Goal: Task Accomplishment & Management: Use online tool/utility

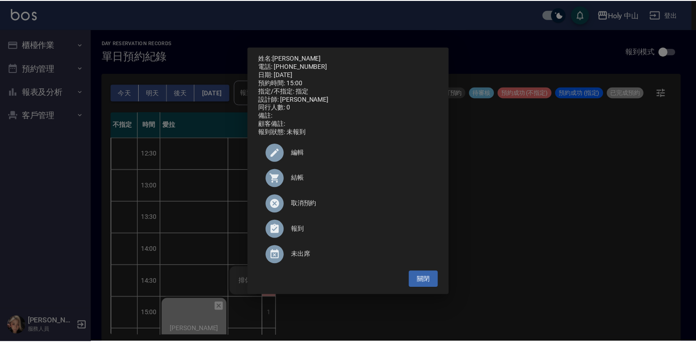
scroll to position [91, 0]
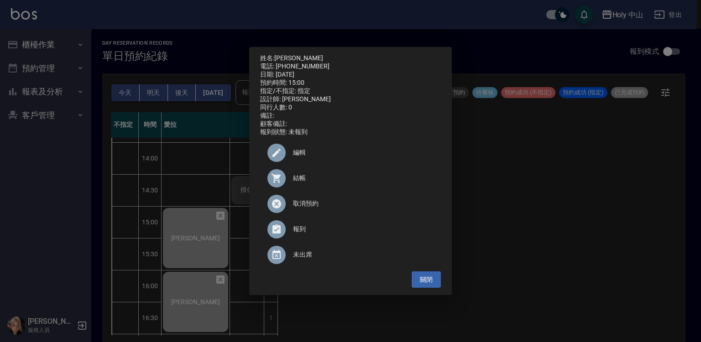
click at [60, 46] on div "姓名: [PERSON_NAME] 電話: [PHONE_NUMBER] 日期: [DATE] 預約時間: 15:00 指定/不指定: 指定 設計師: 愛拉 …" at bounding box center [350, 171] width 701 height 342
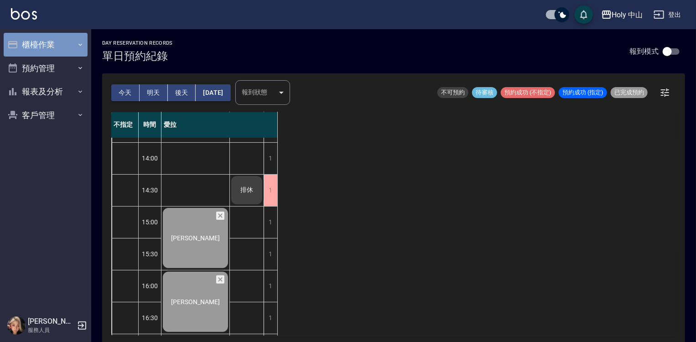
click at [61, 50] on button "櫃檯作業" at bounding box center [46, 45] width 84 height 24
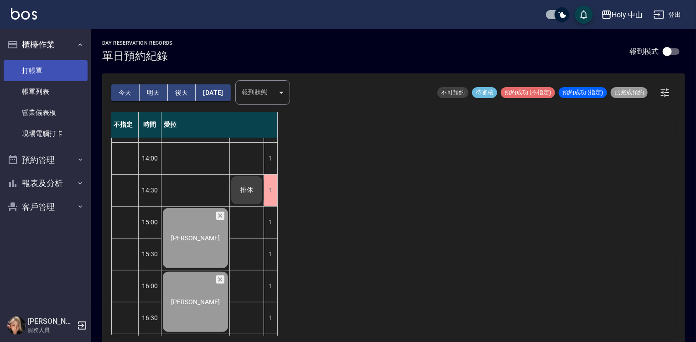
click at [45, 73] on link "打帳單" at bounding box center [46, 70] width 84 height 21
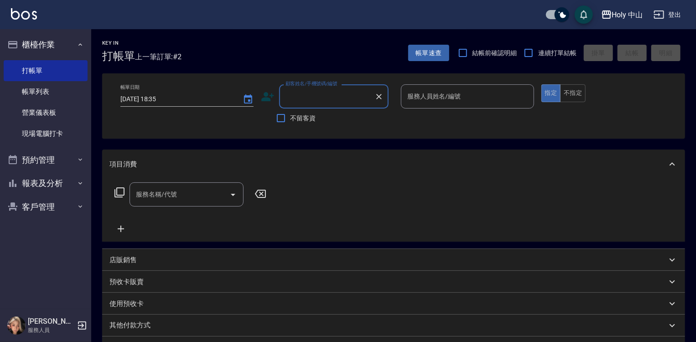
click at [307, 94] on input "顧客姓名/手機號碼/編號" at bounding box center [327, 97] width 88 height 16
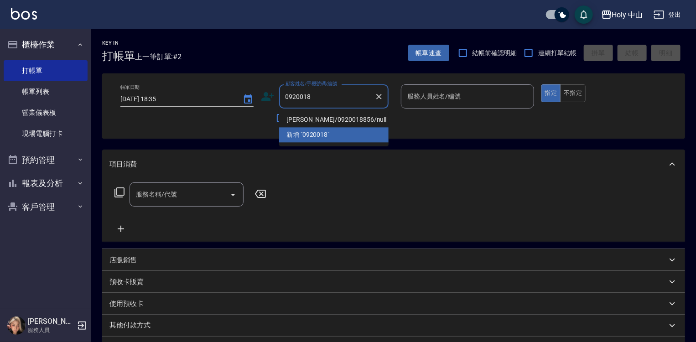
click at [325, 120] on li "[PERSON_NAME]/0920018856/null" at bounding box center [333, 119] width 109 height 15
type input "[PERSON_NAME]/0920018856/null"
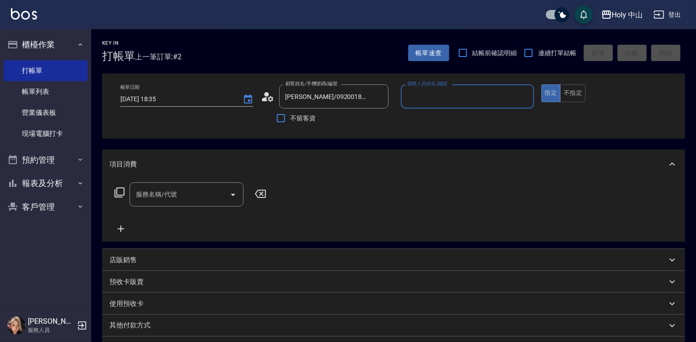
click at [459, 104] on input "服務人員姓名/編號" at bounding box center [467, 97] width 125 height 16
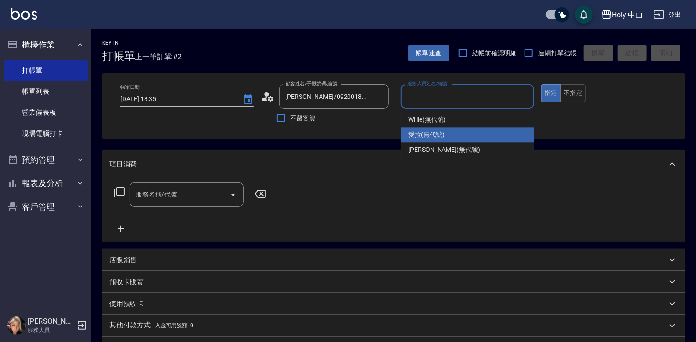
click at [414, 135] on span "愛拉 (無代號)" at bounding box center [426, 135] width 36 height 10
type input "愛拉(無代號)"
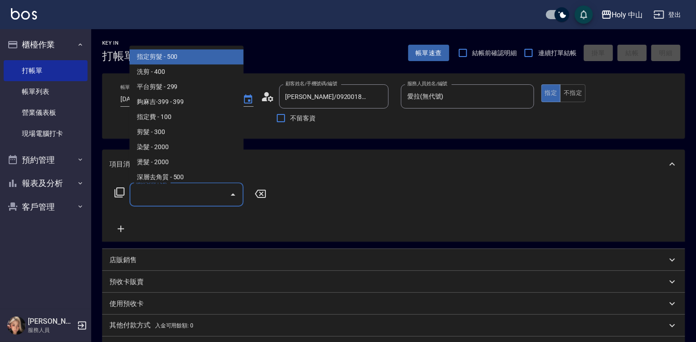
click at [177, 191] on input "服務名稱/代號" at bounding box center [180, 195] width 92 height 16
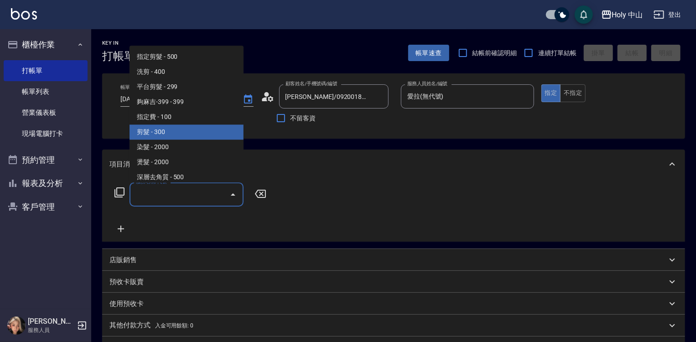
click at [153, 136] on span "剪髮 - 300" at bounding box center [187, 132] width 114 height 15
type input "剪髮(C02)"
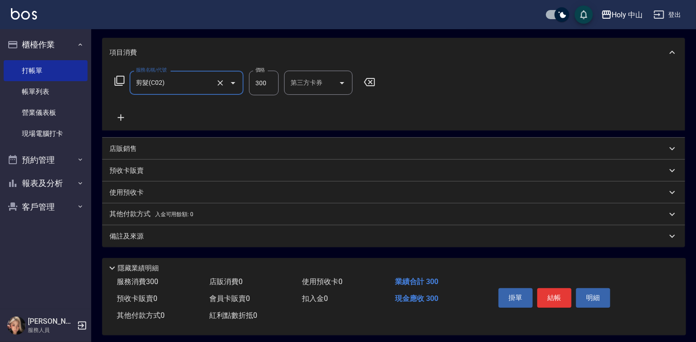
scroll to position [119, 0]
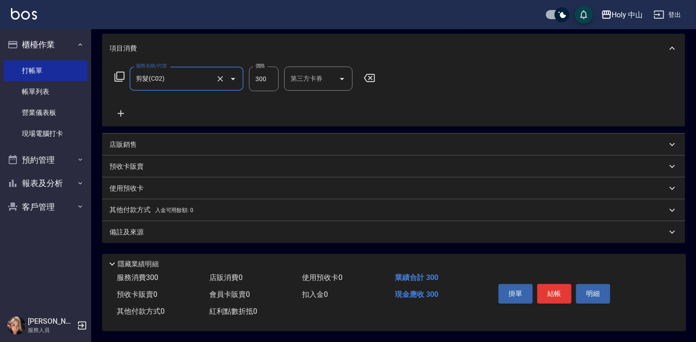
click at [159, 232] on div "備註及來源" at bounding box center [387, 233] width 557 height 10
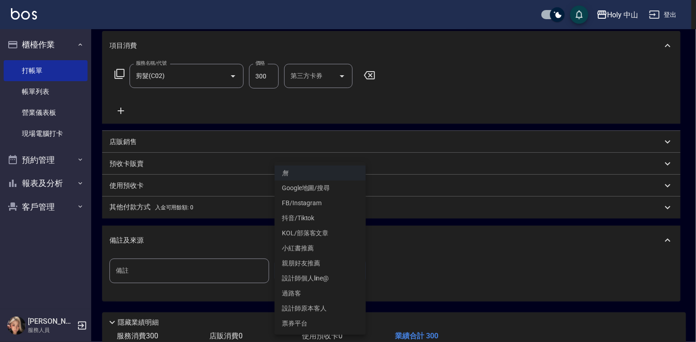
click at [292, 274] on body "Holy 中山 登出 櫃檯作業 打帳單 帳單列表 營業儀表板 現場電腦打卡 預約管理 預約管理 單日預約紀錄 單週預約紀錄 報表及分析 報表目錄 店家日報表 …" at bounding box center [348, 140] width 696 height 519
click at [311, 307] on li "設計師原本客人" at bounding box center [320, 308] width 91 height 15
type input "設計師原本客人"
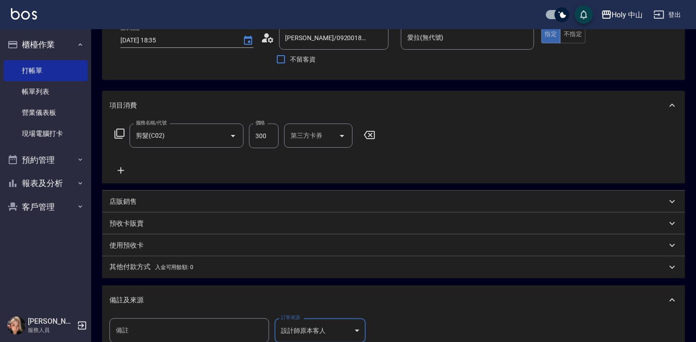
scroll to position [137, 0]
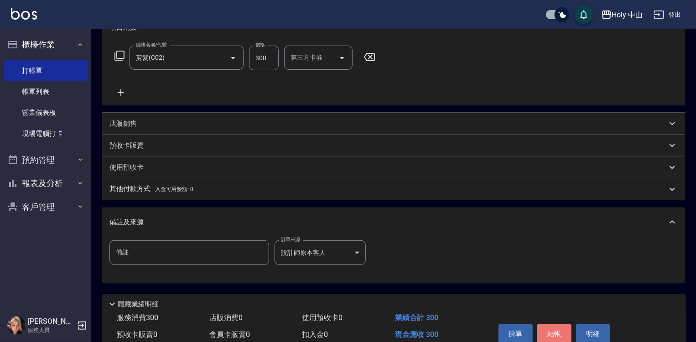
click at [555, 335] on button "結帳" at bounding box center [554, 333] width 34 height 19
